Goal: Transaction & Acquisition: Purchase product/service

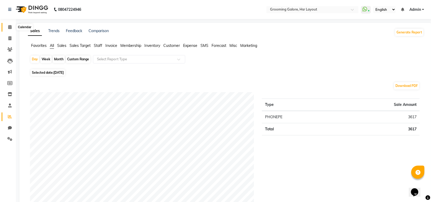
drag, startPoint x: 6, startPoint y: 26, endPoint x: 14, endPoint y: 33, distance: 11.1
click at [6, 26] on span at bounding box center [9, 27] width 9 height 6
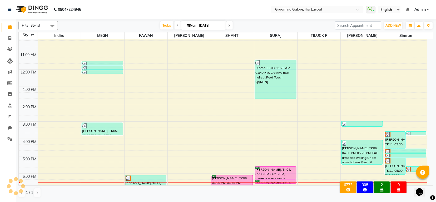
scroll to position [82, 0]
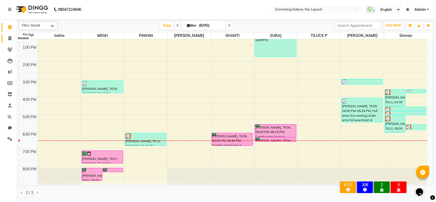
click at [8, 38] on icon at bounding box center [9, 38] width 3 height 4
select select "service"
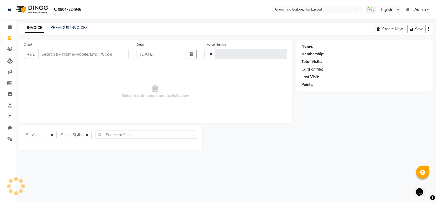
type input "2168"
select select "6168"
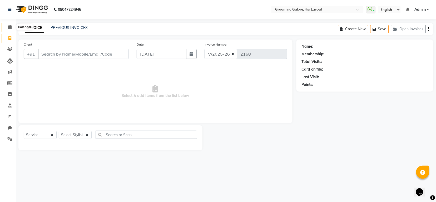
click at [7, 26] on span at bounding box center [9, 27] width 9 height 6
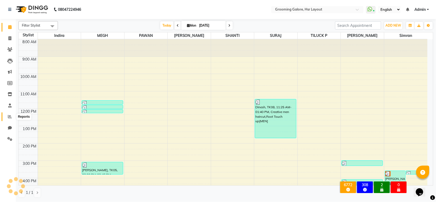
click at [9, 116] on icon at bounding box center [10, 116] width 4 height 4
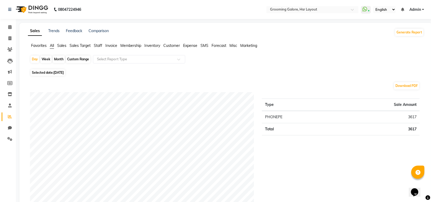
drag, startPoint x: 67, startPoint y: 73, endPoint x: 68, endPoint y: 76, distance: 3.4
click at [64, 72] on span "[DATE]" at bounding box center [58, 73] width 10 height 4
select select "9"
select select "2025"
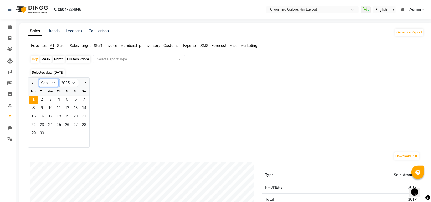
click at [47, 82] on select "Jan Feb Mar Apr May Jun Jul Aug Sep Oct Nov Dec" at bounding box center [49, 83] width 20 height 8
click at [39, 79] on select "Jan Feb Mar Apr May Jun Jul Aug Sep Oct Nov Dec" at bounding box center [49, 83] width 20 height 8
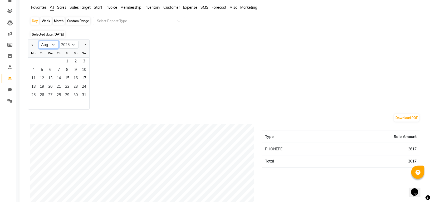
scroll to position [35, 0]
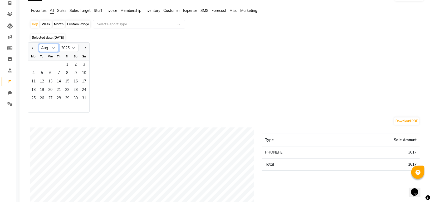
click at [56, 48] on select "Jan Feb Mar Apr May Jun Jul Aug Sep Oct Nov Dec" at bounding box center [49, 48] width 20 height 8
select select "9"
click at [39, 44] on select "Jan Feb Mar Apr May Jun Jul Aug Sep Oct Nov Dec" at bounding box center [49, 48] width 20 height 8
click at [34, 62] on span "1" at bounding box center [33, 65] width 8 height 8
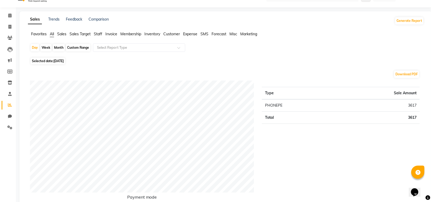
scroll to position [0, 0]
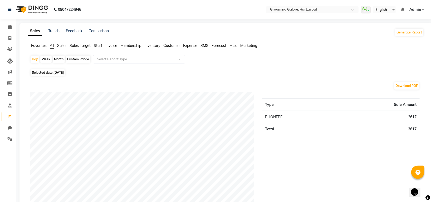
click at [56, 72] on span "[DATE]" at bounding box center [58, 73] width 10 height 4
select select "9"
select select "2025"
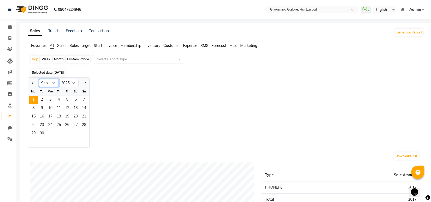
click at [55, 85] on select "Jan Feb Mar Apr May Jun Jul Aug Sep Oct Nov Dec" at bounding box center [49, 83] width 20 height 8
select select "8"
click at [39, 79] on select "Jan Feb Mar Apr May Jun Jul Aug Sep Oct Nov Dec" at bounding box center [49, 83] width 20 height 8
click at [61, 133] on span "28" at bounding box center [58, 133] width 8 height 8
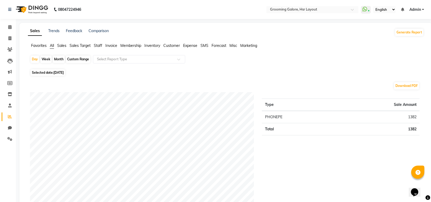
click at [64, 73] on span "28-08-2025" at bounding box center [58, 73] width 10 height 4
select select "8"
select select "2025"
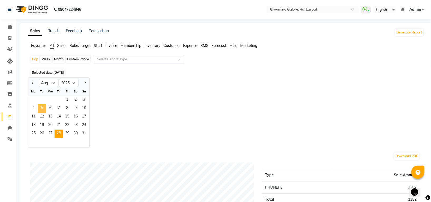
click at [43, 108] on span "5" at bounding box center [42, 108] width 8 height 8
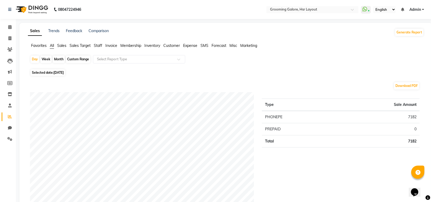
click at [64, 74] on span "05-08-2025" at bounding box center [58, 73] width 10 height 4
select select "8"
select select "2025"
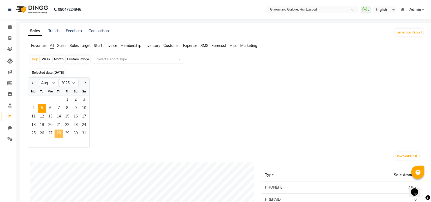
click at [62, 133] on span "28" at bounding box center [58, 133] width 8 height 8
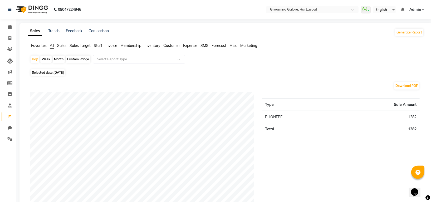
click at [64, 71] on span "28-08-2025" at bounding box center [58, 73] width 10 height 4
select select "8"
select select "2025"
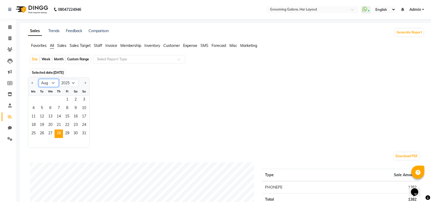
click at [51, 82] on select "Jan Feb Mar Apr May Jun Jul Aug Sep Oct Nov Dec" at bounding box center [49, 83] width 20 height 8
select select "9"
click at [39, 79] on select "Jan Feb Mar Apr May Jun Jul Aug Sep Oct Nov Dec" at bounding box center [49, 83] width 20 height 8
click at [32, 98] on span "1" at bounding box center [33, 100] width 8 height 8
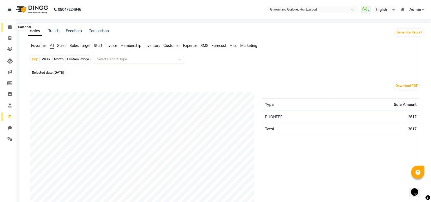
click at [8, 28] on icon at bounding box center [9, 27] width 3 height 4
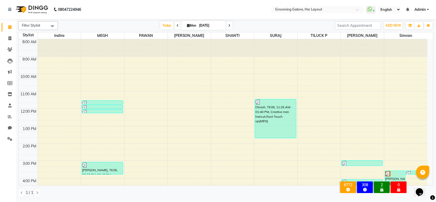
click at [175, 27] on span at bounding box center [178, 25] width 6 height 8
type input "31-08-2025"
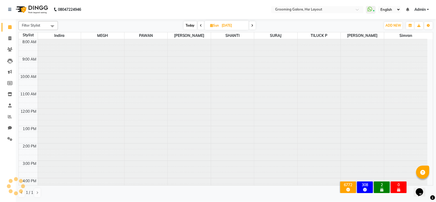
scroll to position [82, 0]
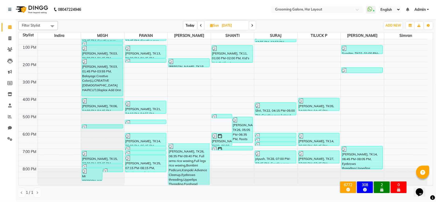
click at [212, 26] on icon at bounding box center [211, 25] width 3 height 3
select select "8"
select select "2025"
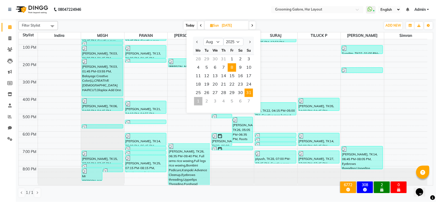
click at [233, 67] on span "8" at bounding box center [232, 67] width 8 height 8
type input "08-08-2025"
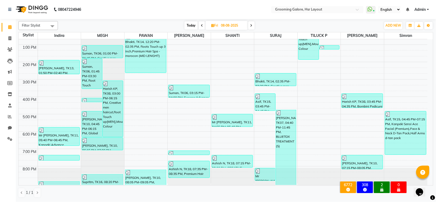
click at [214, 26] on span "Fri" at bounding box center [214, 25] width 9 height 4
select select "8"
select select "2025"
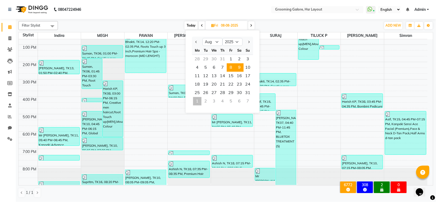
click at [238, 67] on span "9" at bounding box center [239, 67] width 8 height 8
type input "09-08-2025"
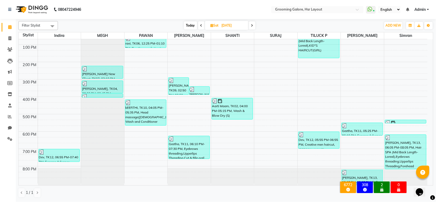
click at [211, 25] on icon at bounding box center [212, 25] width 3 height 3
select select "8"
select select "2025"
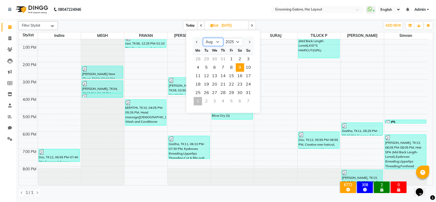
click at [217, 41] on select "Jan Feb Mar Apr May Jun Jul Aug Sep Oct Nov Dec" at bounding box center [213, 42] width 20 height 8
select select "9"
click at [203, 38] on select "Jan Feb Mar Apr May Jun Jul Aug Sep Oct Nov Dec" at bounding box center [213, 42] width 20 height 8
click at [198, 58] on span "1" at bounding box center [198, 59] width 8 height 8
type input "[DATE]"
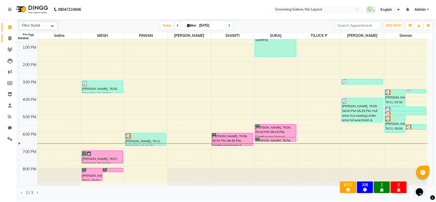
click at [5, 38] on span at bounding box center [9, 39] width 9 height 6
select select "6168"
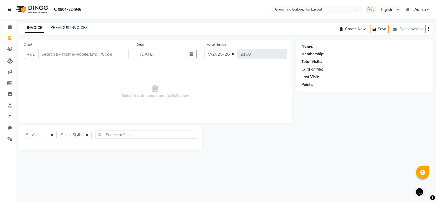
select select "P"
select select "45583"
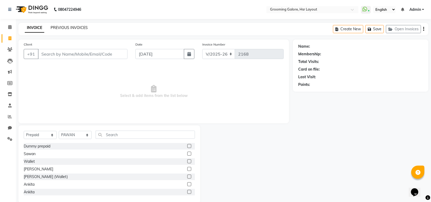
click at [63, 27] on link "PREVIOUS INVOICES" at bounding box center [69, 27] width 37 height 5
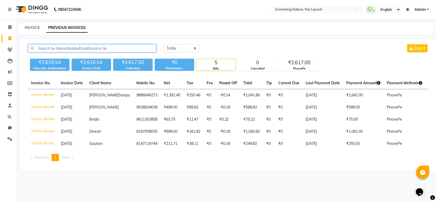
click at [80, 47] on input "text" at bounding box center [92, 48] width 128 height 8
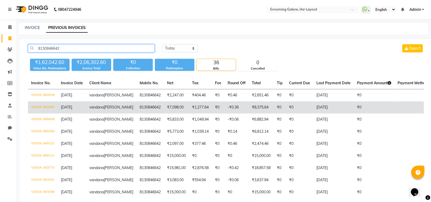
type input "8130846642"
click at [248, 113] on td "₹8,375.64" at bounding box center [260, 107] width 25 height 12
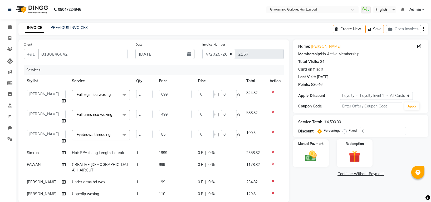
select select "6168"
select select "87770"
select select "service"
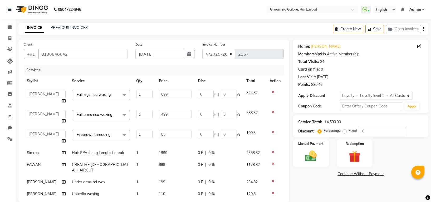
select select "87770"
select select "1: Object"
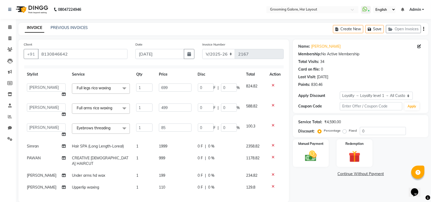
scroll to position [93, 0]
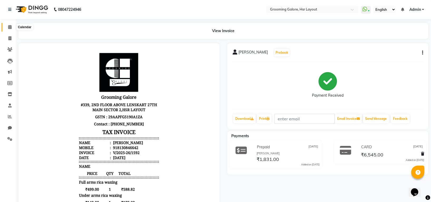
click at [10, 27] on icon at bounding box center [9, 27] width 3 height 4
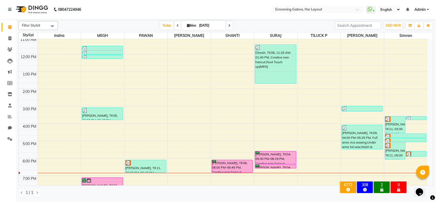
scroll to position [82, 0]
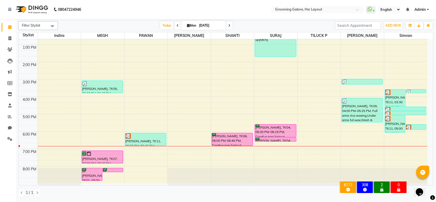
click at [231, 26] on span at bounding box center [229, 25] width 6 height 8
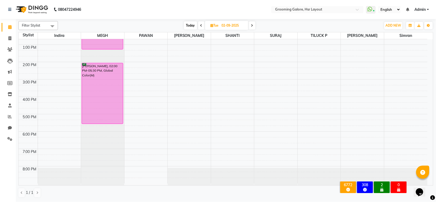
click at [253, 25] on span at bounding box center [252, 25] width 6 height 8
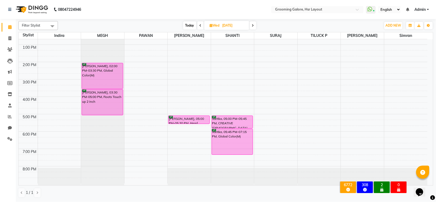
click at [200, 26] on icon at bounding box center [201, 25] width 2 height 3
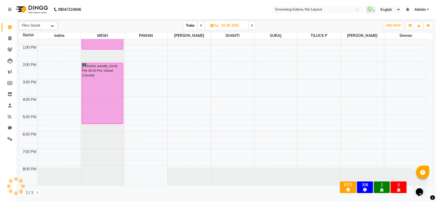
click at [200, 26] on icon at bounding box center [201, 25] width 2 height 3
type input "[DATE]"
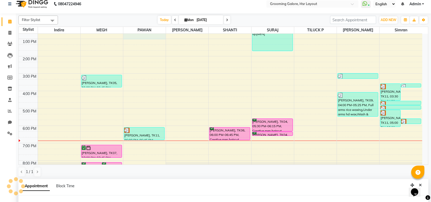
select select "45583"
select select "765"
select select "tentative"
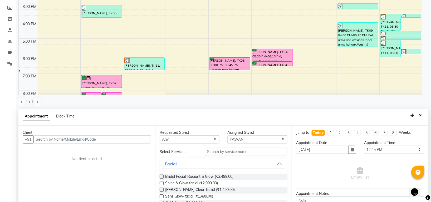
scroll to position [102, 0]
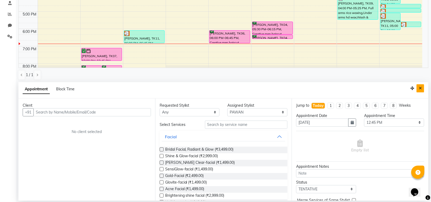
click at [421, 87] on button "Close" at bounding box center [420, 88] width 8 height 8
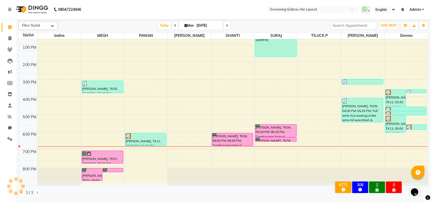
scroll to position [0, 0]
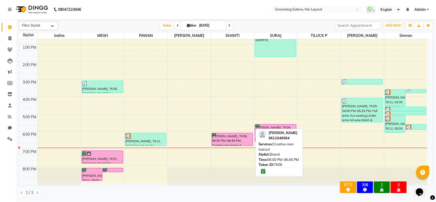
click at [228, 143] on div "[PERSON_NAME], TK06, 06:00 PM-06:45 PM, Creative men haircut" at bounding box center [232, 139] width 41 height 12
select select "6"
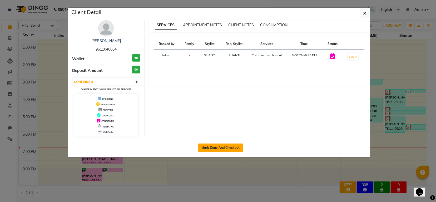
click at [235, 145] on button "Mark Done And Checkout" at bounding box center [220, 147] width 45 height 8
select select "service"
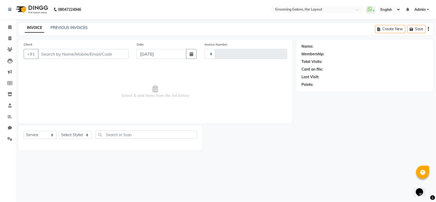
type input "2168"
select select "6168"
select select "P"
type input "9611046064"
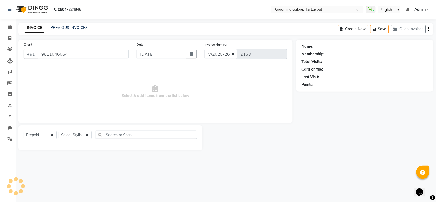
select select "45583"
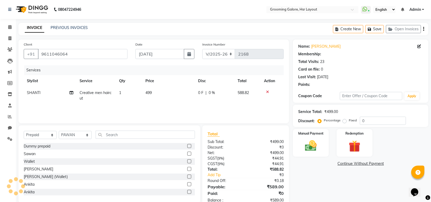
select select "2: Object"
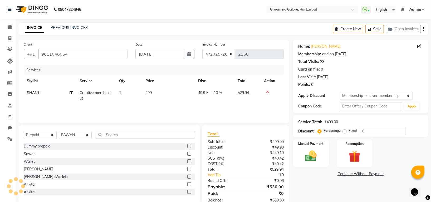
type input "10"
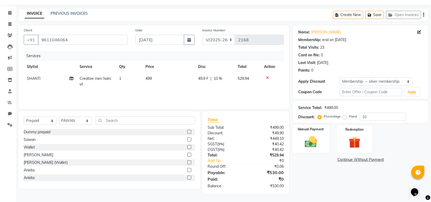
click at [312, 145] on img at bounding box center [311, 142] width 20 height 14
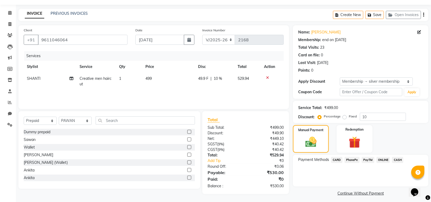
click at [335, 161] on span "CARD" at bounding box center [336, 160] width 11 height 6
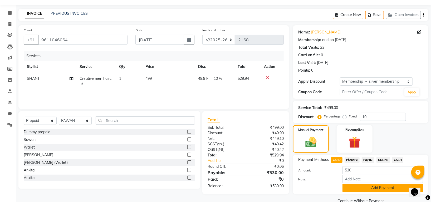
click at [365, 189] on button "Add Payment" at bounding box center [382, 188] width 81 height 8
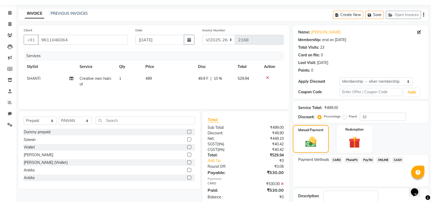
scroll to position [47, 0]
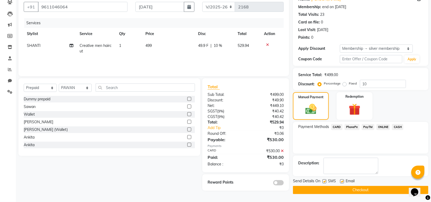
click at [366, 187] on button "Checkout" at bounding box center [360, 190] width 135 height 8
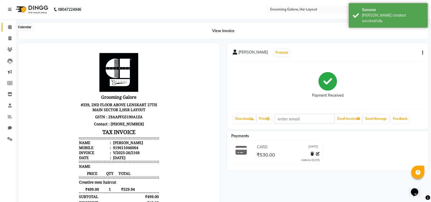
click at [9, 27] on icon at bounding box center [9, 27] width 3 height 4
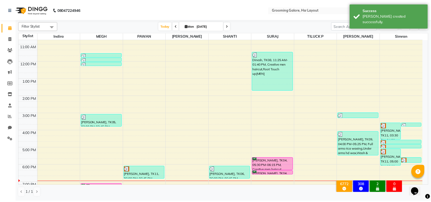
scroll to position [82, 0]
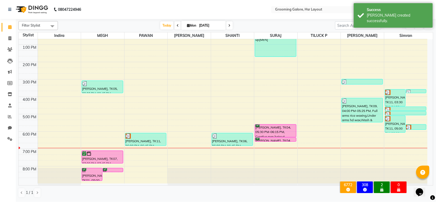
click at [393, 22] on button "ADD NEW Toggle Dropdown" at bounding box center [393, 25] width 18 height 7
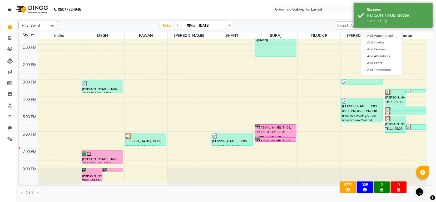
click at [374, 36] on button "Add Appointment" at bounding box center [382, 35] width 42 height 7
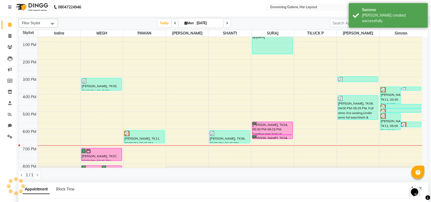
select select "540"
select select "tentative"
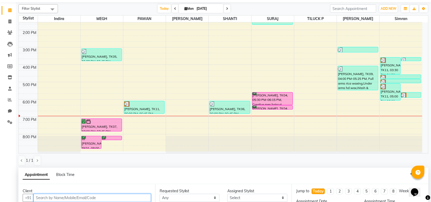
scroll to position [102, 0]
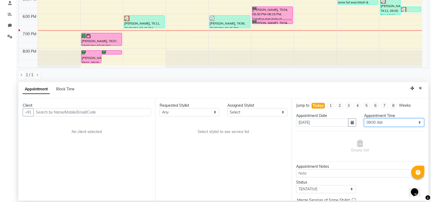
click at [384, 123] on select "Select 09:00 AM 09:15 AM 09:30 AM 09:45 AM 10:00 AM 10:15 AM 10:30 AM 10:45 AM …" at bounding box center [394, 122] width 60 height 8
select select "1140"
click at [364, 118] on select "Select 09:00 AM 09:15 AM 09:30 AM 09:45 AM 10:00 AM 10:15 AM 10:30 AM 10:45 AM …" at bounding box center [394, 122] width 60 height 8
click at [194, 113] on select "Any Indira MEGH PAWAN RESHMI SABITRI SHANTI Simran SURAJ TILUCK P" at bounding box center [190, 112] width 60 height 8
select select "45580"
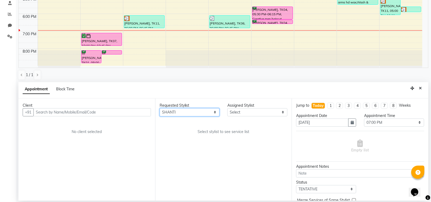
click at [160, 108] on select "Any Indira MEGH PAWAN RESHMI SABITRI SHANTI Simran SURAJ TILUCK P" at bounding box center [190, 112] width 60 height 8
select select "45580"
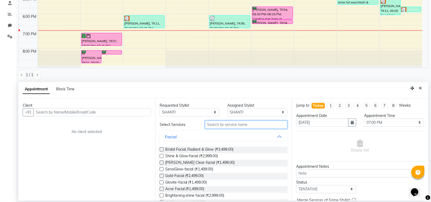
click at [211, 125] on input "text" at bounding box center [246, 125] width 83 height 8
click at [201, 114] on select "Any Indira MEGH PAWAN RESHMI SABITRI SHANTI Simran SURAJ TILUCK P" at bounding box center [190, 112] width 60 height 8
select select "45579"
click at [160, 108] on select "Any Indira MEGH PAWAN RESHMI SABITRI SHANTI Simran SURAJ TILUCK P" at bounding box center [190, 112] width 60 height 8
select select "45579"
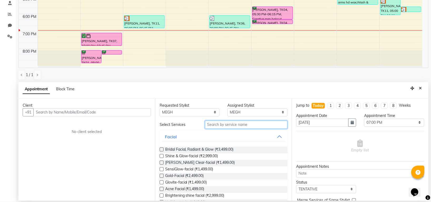
click at [221, 124] on input "text" at bounding box center [246, 125] width 83 height 8
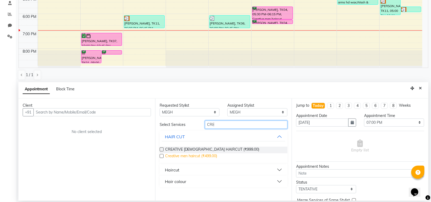
type input "CRE"
drag, startPoint x: 204, startPoint y: 155, endPoint x: 218, endPoint y: 150, distance: 14.7
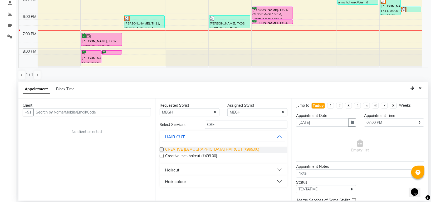
click at [204, 155] on span "Creative men haircut (₹499.00)" at bounding box center [191, 156] width 52 height 7
checkbox input "false"
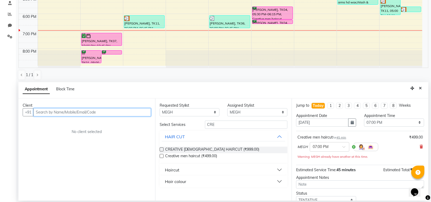
click at [120, 112] on input "text" at bounding box center [91, 112] width 117 height 8
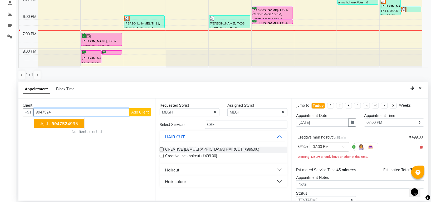
click at [59, 122] on span "9947524" at bounding box center [61, 123] width 18 height 5
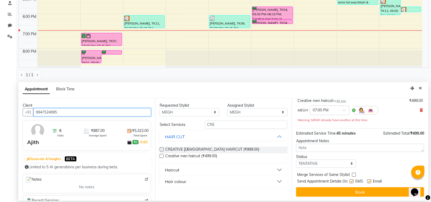
scroll to position [37, 0]
type input "9947524995"
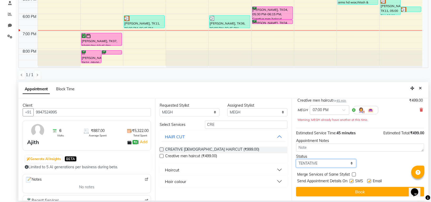
click at [320, 166] on select "Select TENTATIVE CONFIRM CHECK-IN UPCOMING" at bounding box center [326, 163] width 60 height 8
select select "confirm booking"
click at [296, 159] on select "Select TENTATIVE CONFIRM CHECK-IN UPCOMING" at bounding box center [326, 163] width 60 height 8
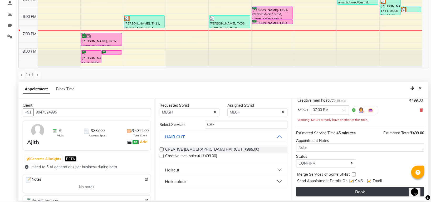
click at [341, 188] on button "Book" at bounding box center [360, 191] width 128 height 9
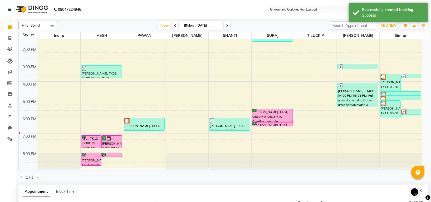
scroll to position [102, 0]
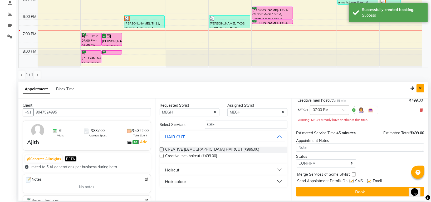
click at [420, 88] on icon "Close" at bounding box center [419, 88] width 3 height 4
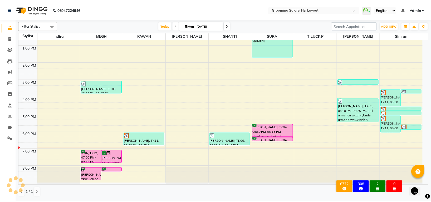
scroll to position [82, 0]
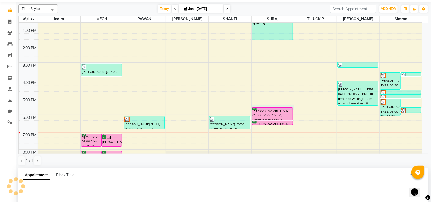
select select "59257"
select select "1035"
select select "tentative"
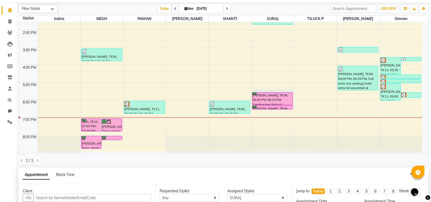
scroll to position [102, 0]
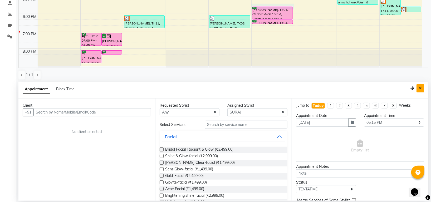
click at [421, 88] on icon "Close" at bounding box center [419, 88] width 3 height 4
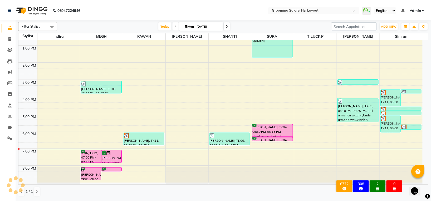
scroll to position [82, 0]
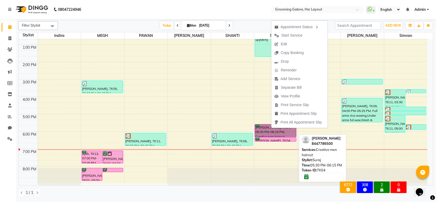
click at [267, 129] on link "Abhishek Gupta, TK04, 05:30 PM-06:15 PM, Creative men haircut" at bounding box center [275, 130] width 41 height 13
select select "6"
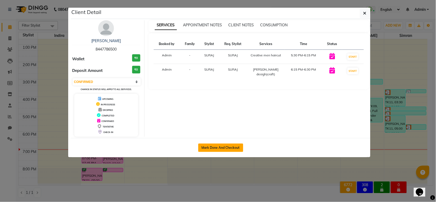
click at [237, 149] on button "Mark Done And Checkout" at bounding box center [220, 147] width 45 height 8
select select "6168"
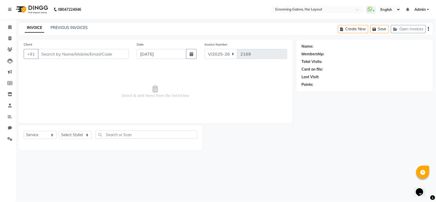
select select "P"
type input "8447786500"
select select "45583"
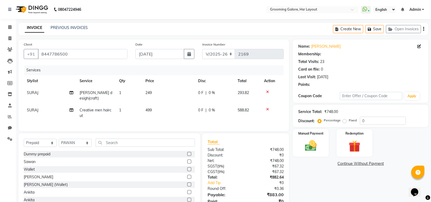
select select "1: Object"
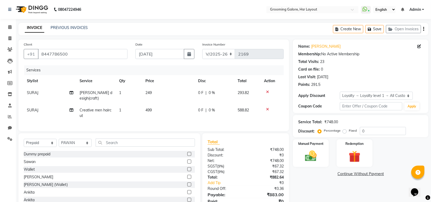
click at [267, 107] on icon at bounding box center [267, 109] width 3 height 4
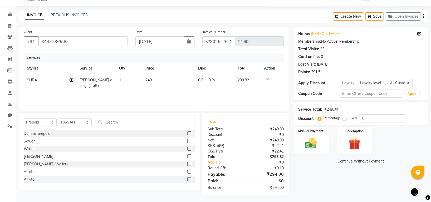
scroll to position [14, 0]
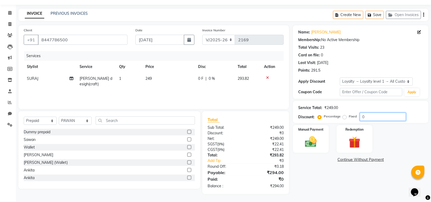
click at [370, 118] on input "0" at bounding box center [383, 117] width 46 height 8
type input "010"
click at [311, 146] on img at bounding box center [311, 142] width 20 height 14
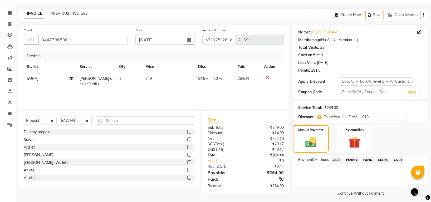
click at [396, 158] on span "CASH" at bounding box center [397, 160] width 11 height 6
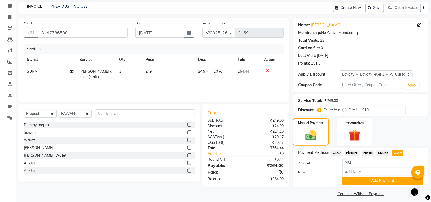
scroll to position [25, 0]
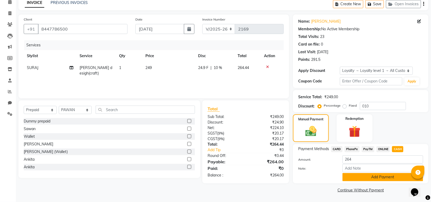
click at [378, 177] on button "Add Payment" at bounding box center [382, 177] width 81 height 8
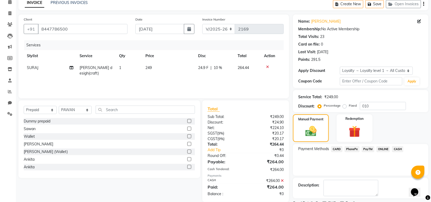
scroll to position [59, 0]
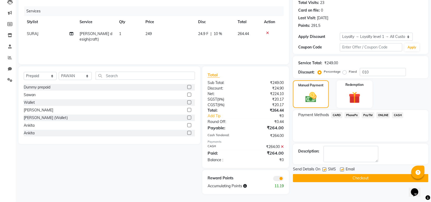
click at [369, 176] on button "Checkout" at bounding box center [360, 178] width 135 height 8
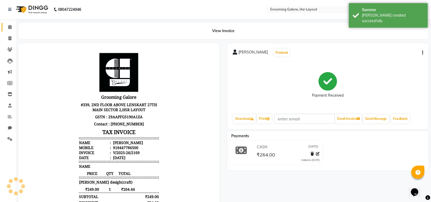
click at [7, 26] on span at bounding box center [9, 27] width 9 height 6
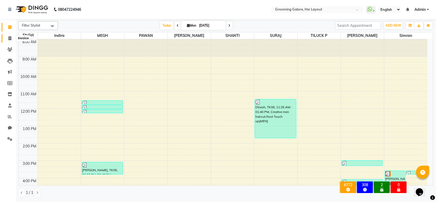
click at [10, 38] on icon at bounding box center [9, 38] width 3 height 4
select select "service"
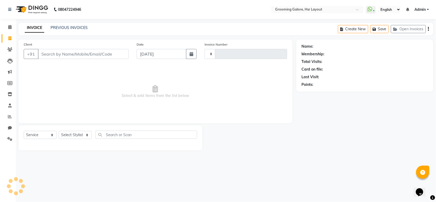
type input "2170"
select select "6168"
select select "P"
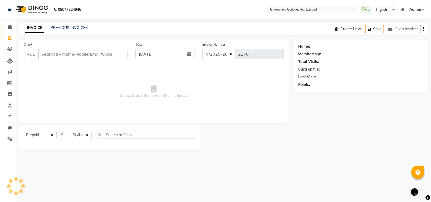
select select "45583"
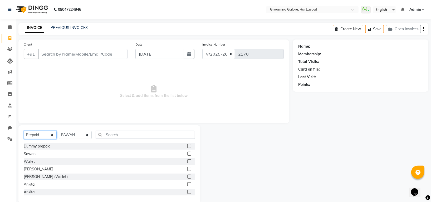
drag, startPoint x: 35, startPoint y: 138, endPoint x: 37, endPoint y: 131, distance: 6.7
click at [35, 137] on select "Select Service Product Membership Package Voucher Prepaid Gift Card" at bounding box center [40, 135] width 33 height 8
select select "service"
click at [24, 131] on select "Select Service Product Membership Package Voucher Prepaid Gift Card" at bounding box center [40, 135] width 33 height 8
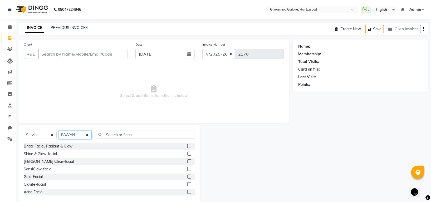
click at [75, 136] on select "Select Stylist Indira MEGH PAWAN RESHMI SABITRI SHANTI Simran SURAJ TILUCK P" at bounding box center [75, 135] width 33 height 8
select select "59257"
click at [59, 131] on select "Select Stylist Indira MEGH PAWAN RESHMI SABITRI SHANTI Simran SURAJ TILUCK P" at bounding box center [75, 135] width 33 height 8
click at [115, 139] on div at bounding box center [145, 135] width 99 height 8
click at [115, 136] on input "text" at bounding box center [145, 135] width 99 height 8
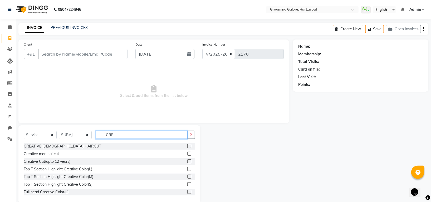
type input "CRE"
click at [187, 153] on label at bounding box center [189, 154] width 4 height 4
click at [187, 153] on input "checkbox" at bounding box center [188, 153] width 3 height 3
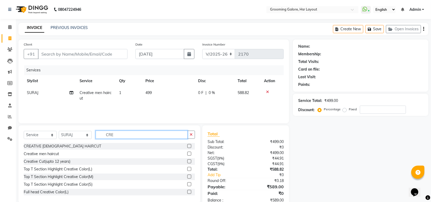
checkbox input "false"
click at [139, 136] on input "CRE" at bounding box center [142, 135] width 92 height 8
type input "C"
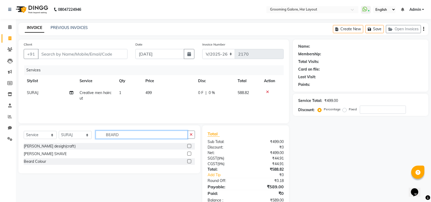
type input "BEARD"
click at [190, 145] on label at bounding box center [189, 146] width 4 height 4
click at [190, 145] on input "checkbox" at bounding box center [188, 146] width 3 height 3
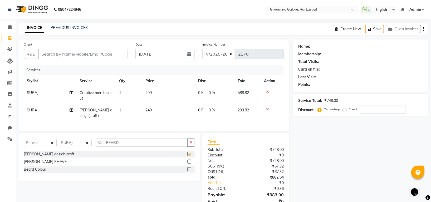
checkbox input "false"
click at [93, 51] on input "Client" at bounding box center [82, 54] width 89 height 10
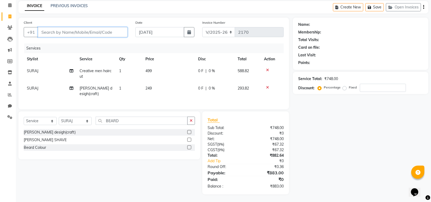
click at [84, 31] on input "Client" at bounding box center [82, 32] width 89 height 10
type input "8"
type input "0"
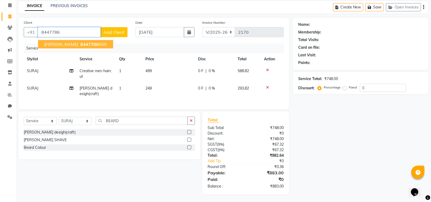
click at [105, 43] on button "Abhishek Gupta 8447786 500" at bounding box center [75, 44] width 75 height 8
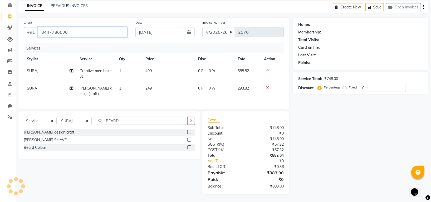
type input "8447786500"
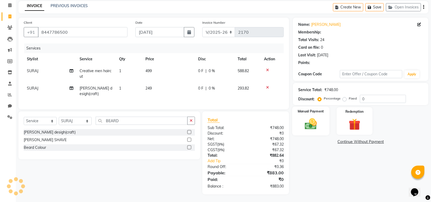
select select "1: Object"
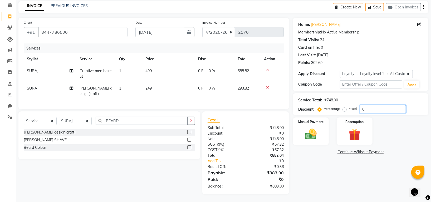
click at [375, 111] on input "0" at bounding box center [383, 109] width 46 height 8
type input "010"
click at [307, 135] on img at bounding box center [311, 134] width 20 height 14
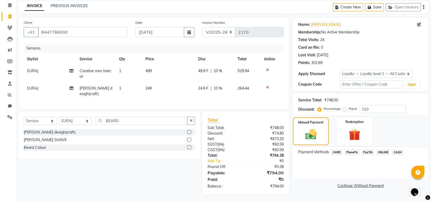
click at [401, 152] on span "CASH" at bounding box center [397, 152] width 11 height 6
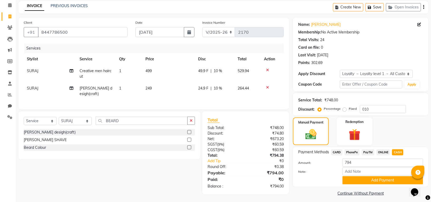
scroll to position [25, 0]
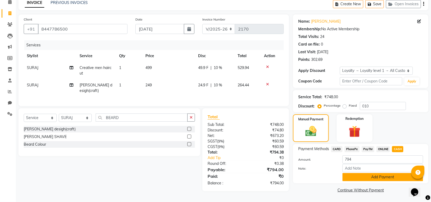
click at [385, 177] on button "Add Payment" at bounding box center [382, 177] width 81 height 8
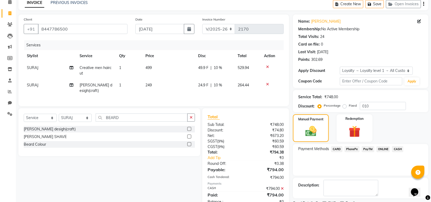
scroll to position [67, 0]
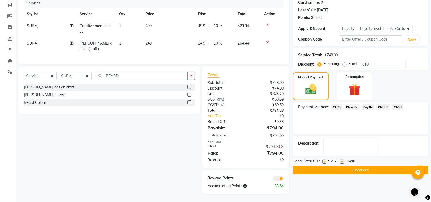
click at [384, 171] on button "Checkout" at bounding box center [360, 170] width 135 height 8
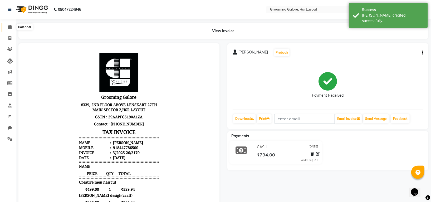
click at [9, 27] on icon at bounding box center [9, 27] width 3 height 4
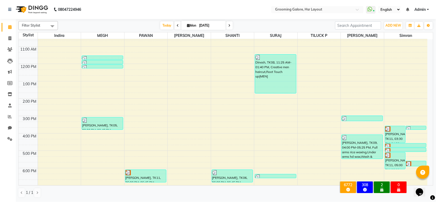
scroll to position [82, 0]
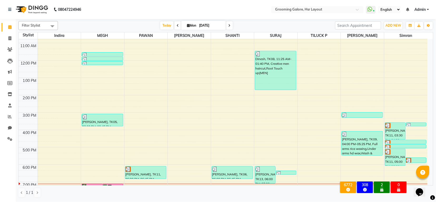
scroll to position [82, 0]
